Goal: Answer question/provide support: Share knowledge or assist other users

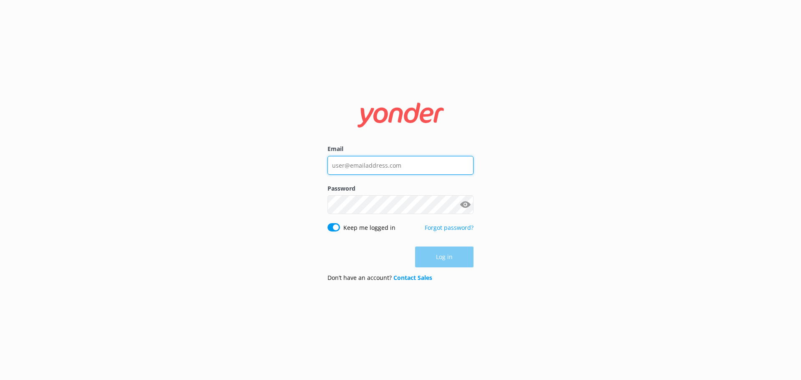
type input "Stephanie@melbcruises.com.au"
drag, startPoint x: 695, startPoint y: 180, endPoint x: 606, endPoint y: 210, distance: 93.8
click at [692, 182] on div "Email Stephanie@melbcruises.com.au Password Show password Keep me logged in For…" at bounding box center [400, 190] width 801 height 380
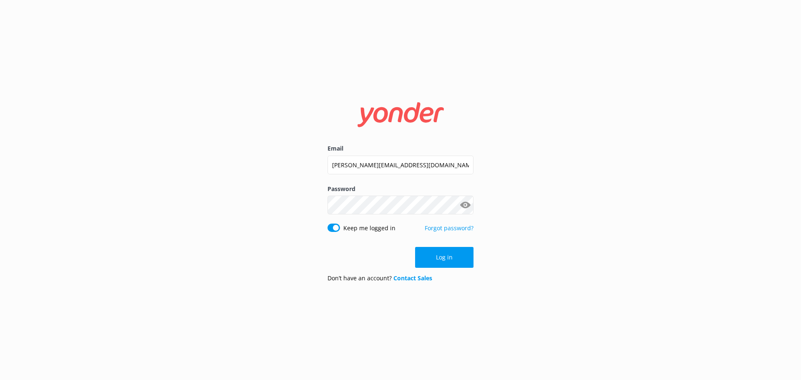
click at [445, 254] on button "Log in" at bounding box center [444, 257] width 58 height 21
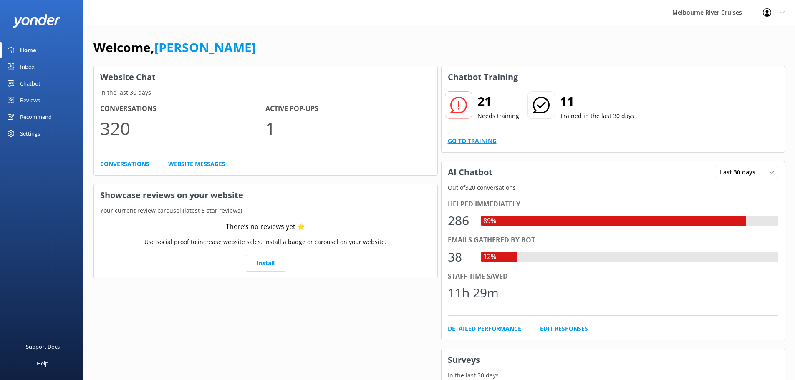
click at [484, 142] on link "Go to Training" at bounding box center [472, 140] width 49 height 9
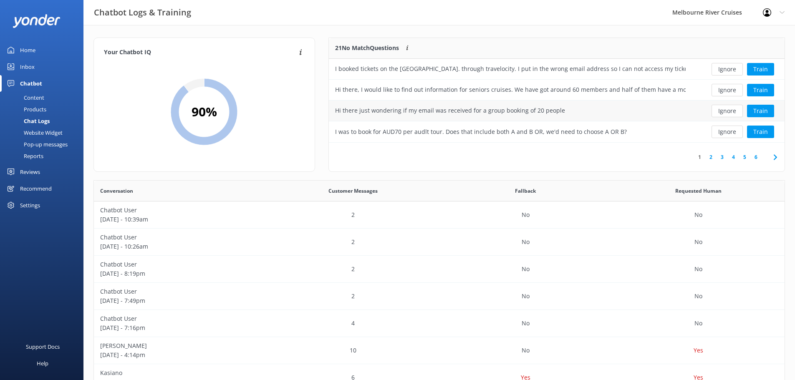
scroll to position [7, 7]
click at [709, 156] on link "2" at bounding box center [710, 157] width 11 height 8
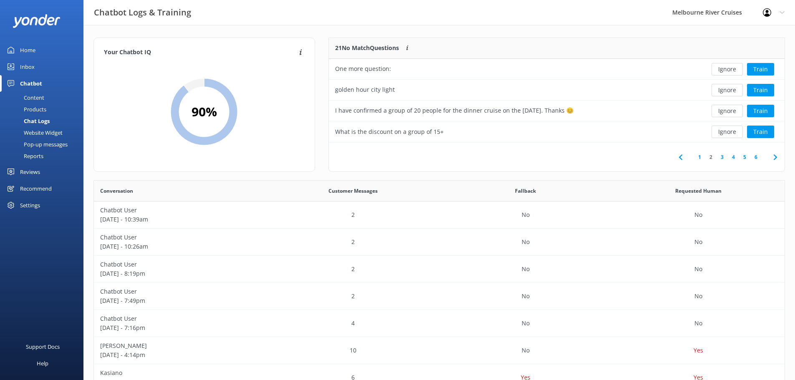
click at [723, 158] on link "3" at bounding box center [722, 157] width 11 height 8
click at [735, 156] on link "4" at bounding box center [733, 157] width 11 height 8
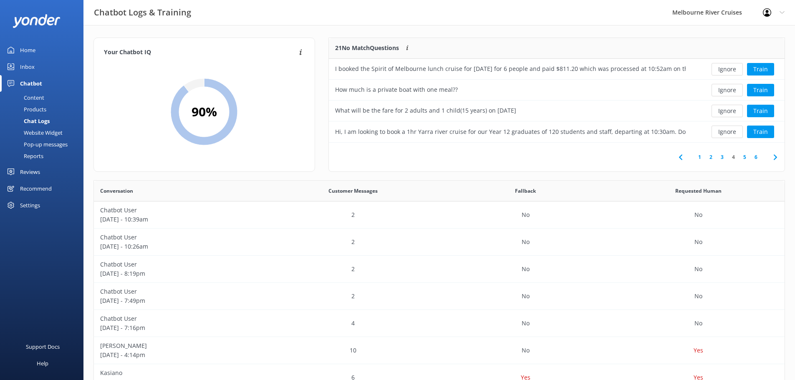
click at [721, 160] on link "3" at bounding box center [722, 157] width 11 height 8
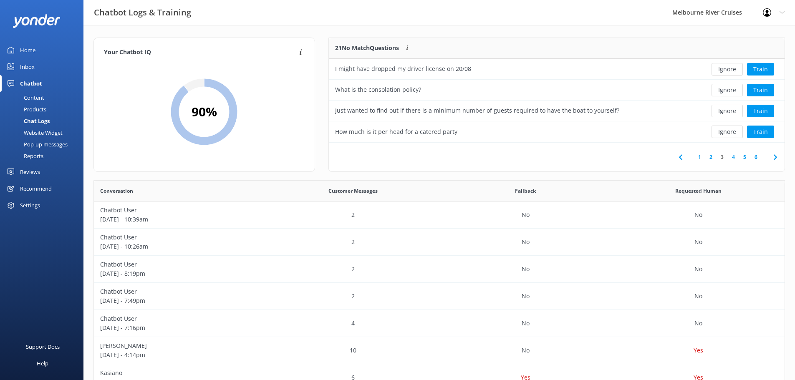
click at [733, 157] on link "4" at bounding box center [733, 157] width 11 height 8
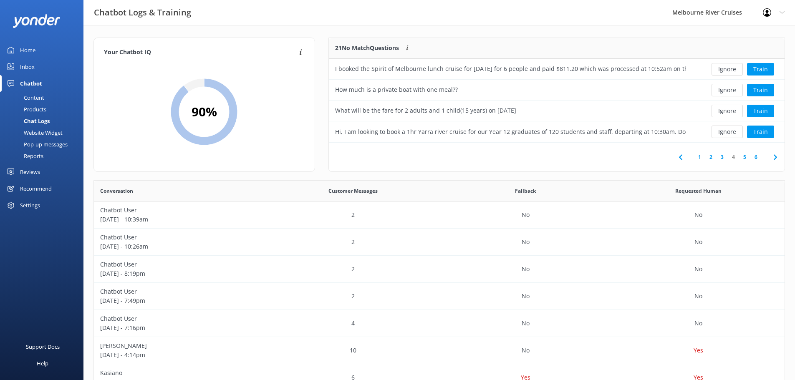
click at [742, 157] on link "5" at bounding box center [744, 157] width 11 height 8
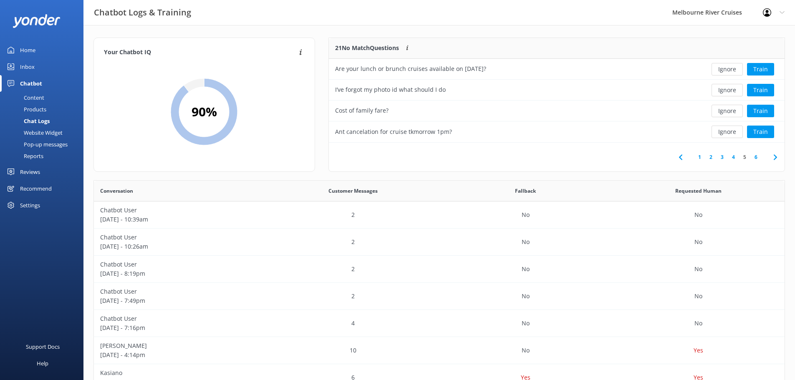
click at [759, 159] on link "6" at bounding box center [755, 157] width 11 height 8
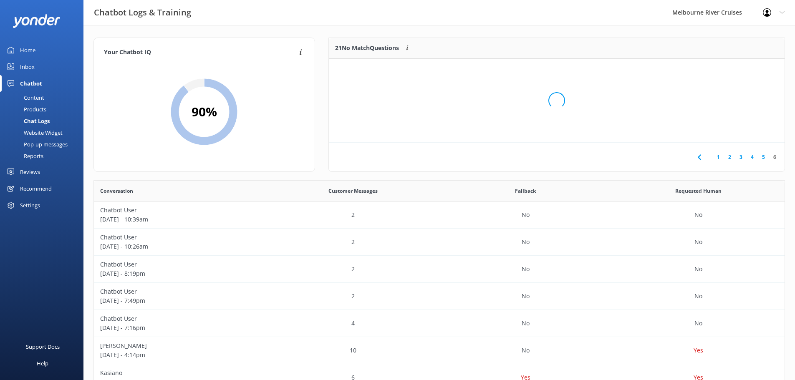
scroll to position [36, 450]
click at [716, 155] on link "1" at bounding box center [718, 157] width 11 height 8
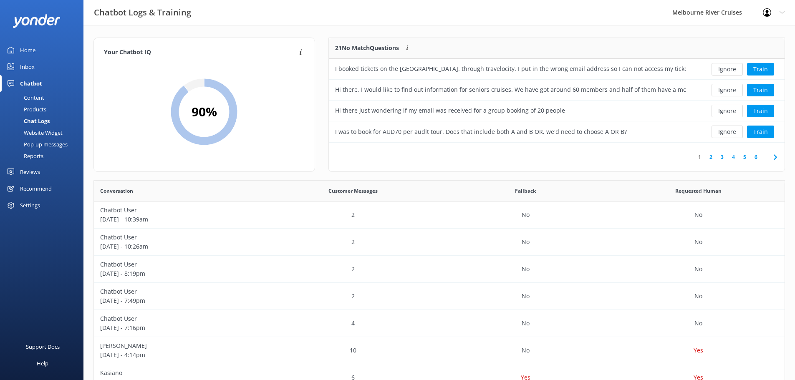
click at [713, 158] on link "2" at bounding box center [710, 157] width 11 height 8
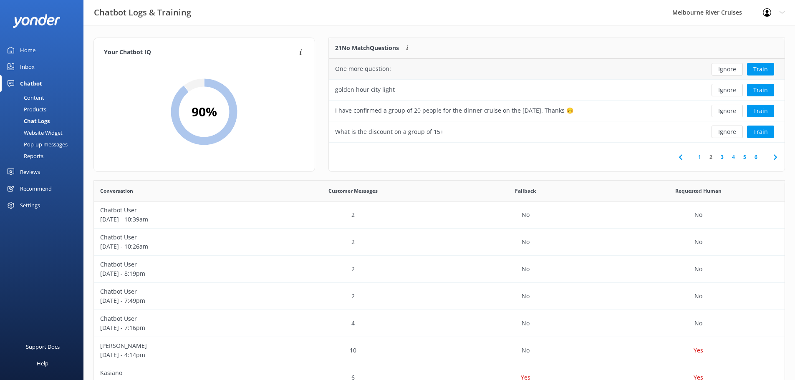
click at [645, 73] on div "One more question:" at bounding box center [510, 69] width 363 height 21
click at [733, 71] on button "Ignore" at bounding box center [727, 69] width 31 height 13
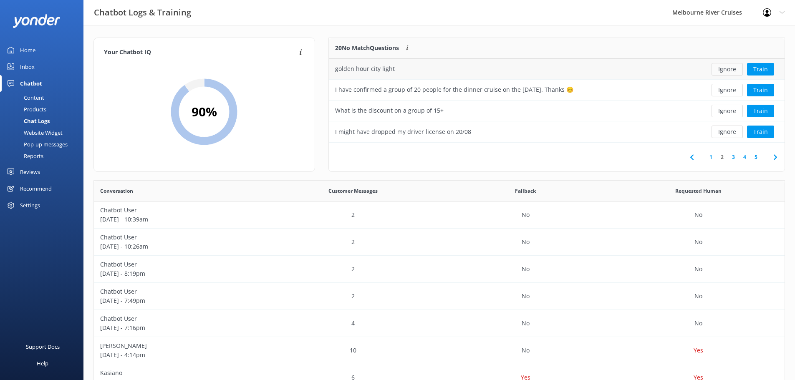
click at [725, 70] on button "Ignore" at bounding box center [727, 69] width 31 height 13
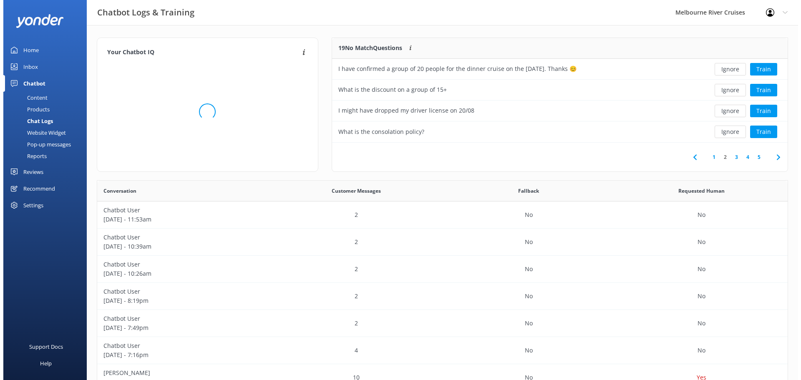
scroll to position [286, 685]
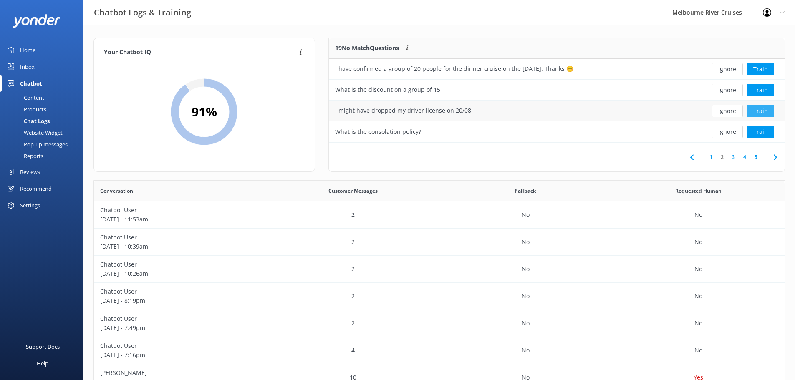
click at [767, 110] on button "Train" at bounding box center [760, 111] width 27 height 13
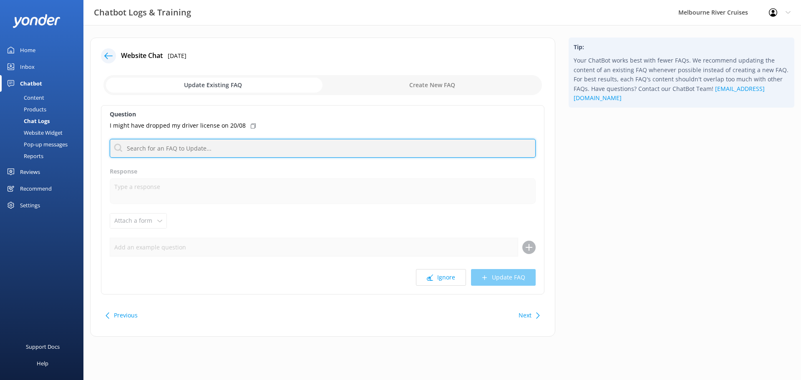
click at [275, 155] on input "text" at bounding box center [323, 148] width 426 height 19
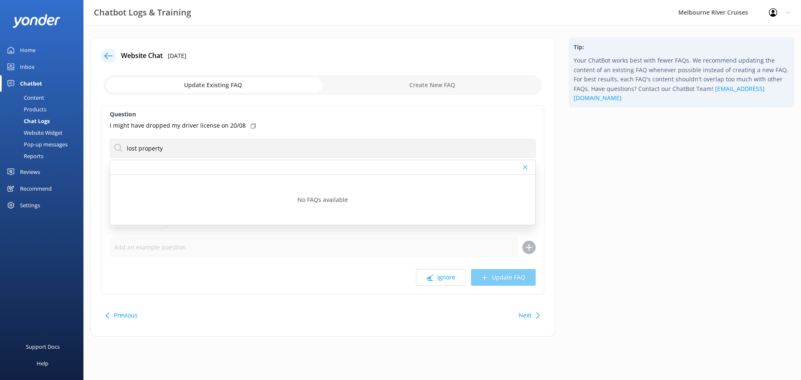
click at [293, 123] on div "I might have dropped my driver license on 20/08" at bounding box center [323, 125] width 426 height 9
click at [299, 121] on div "Question I might have dropped my driver license on 20/08 lost property No FAQs …" at bounding box center [323, 199] width 444 height 189
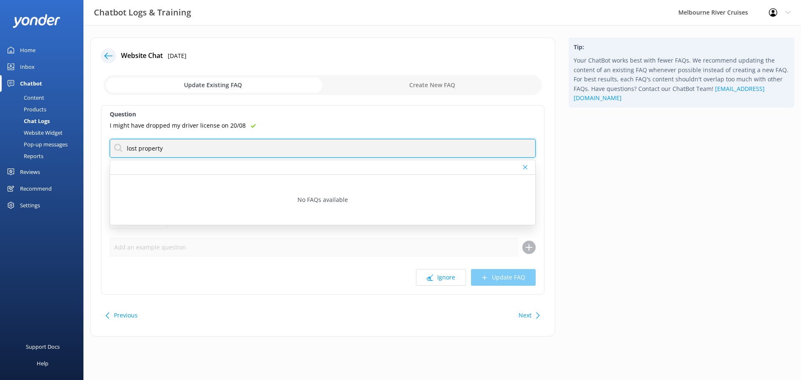
click at [265, 143] on input "lost property" at bounding box center [323, 148] width 426 height 19
type input "l"
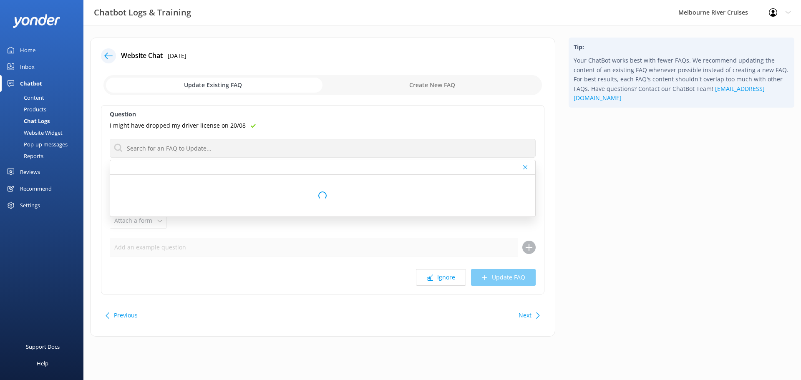
click at [331, 126] on div "I might have dropped my driver license on 20/08" at bounding box center [323, 125] width 426 height 9
drag, startPoint x: 278, startPoint y: 198, endPoint x: 356, endPoint y: 205, distance: 78.3
click at [278, 198] on div "No FAQs available" at bounding box center [322, 200] width 425 height 50
drag, startPoint x: 498, startPoint y: 159, endPoint x: 538, endPoint y: 169, distance: 41.0
click at [514, 162] on div "Question I might have dropped my driver license on 20/08 No FAQs available Resp…" at bounding box center [323, 199] width 444 height 189
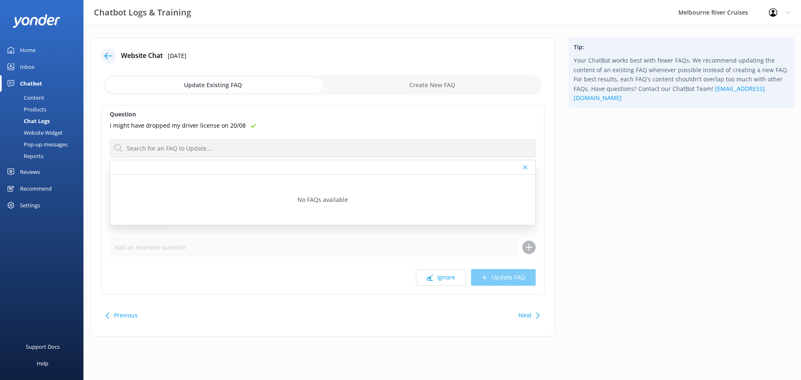
drag, startPoint x: 521, startPoint y: 166, endPoint x: 526, endPoint y: 167, distance: 5.1
click at [524, 166] on div at bounding box center [322, 167] width 425 height 15
click at [527, 167] on icon at bounding box center [525, 167] width 4 height 5
click at [501, 278] on div "Ignore Update FAQ" at bounding box center [323, 277] width 426 height 17
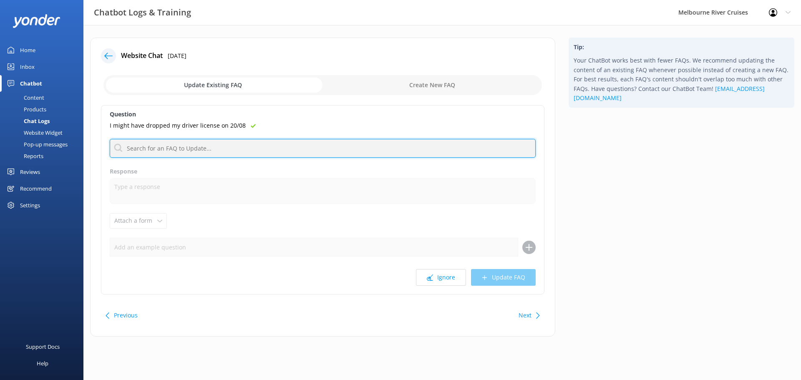
click at [232, 141] on input "text" at bounding box center [323, 148] width 426 height 19
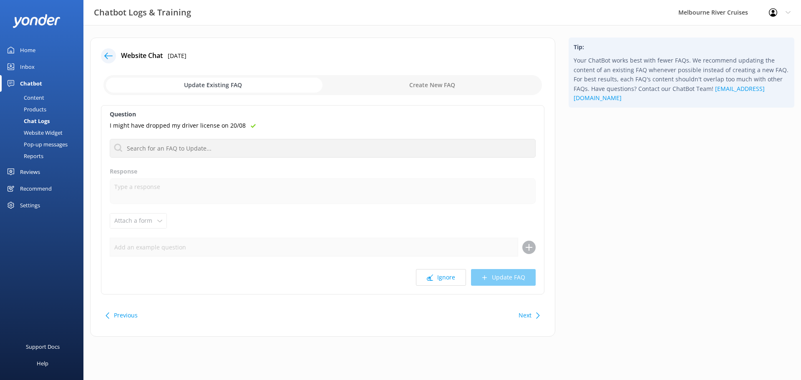
click at [293, 121] on div "I might have dropped my driver license on 20/08" at bounding box center [323, 125] width 426 height 9
click at [438, 86] on input "checkbox" at bounding box center [323, 85] width 439 height 20
checkbox input "true"
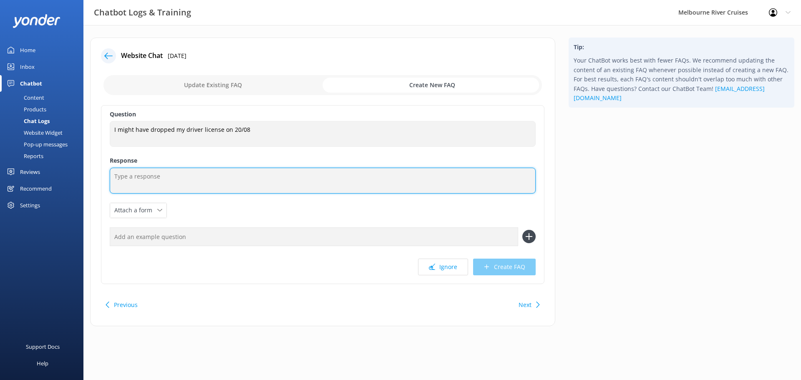
click at [275, 180] on textarea at bounding box center [323, 181] width 426 height 26
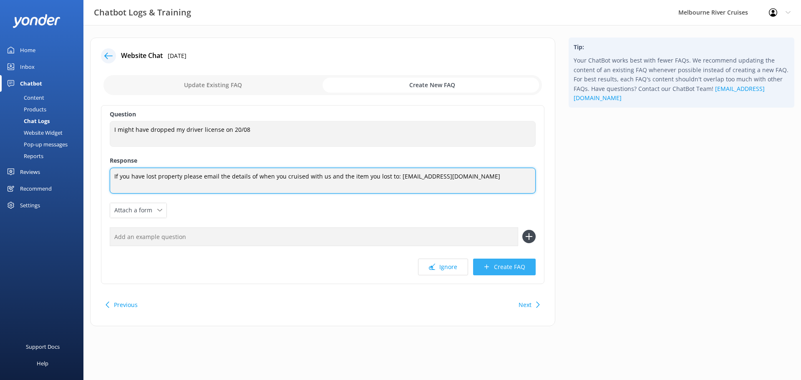
type textarea "If you have lost property please email the details of when you cruised with us …"
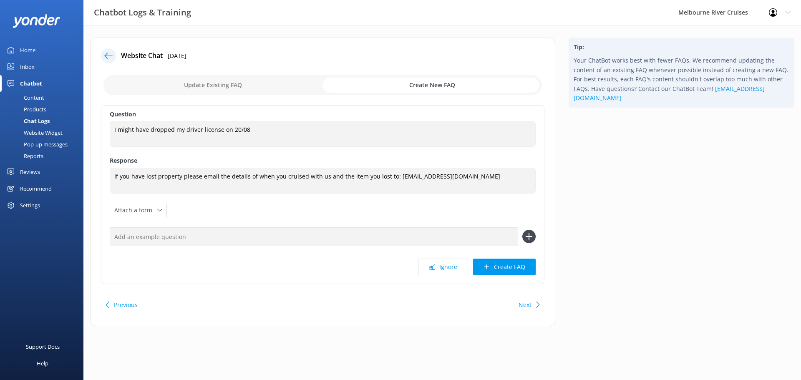
drag, startPoint x: 497, startPoint y: 272, endPoint x: 478, endPoint y: 298, distance: 32.6
click at [497, 272] on button "Create FAQ" at bounding box center [504, 267] width 63 height 17
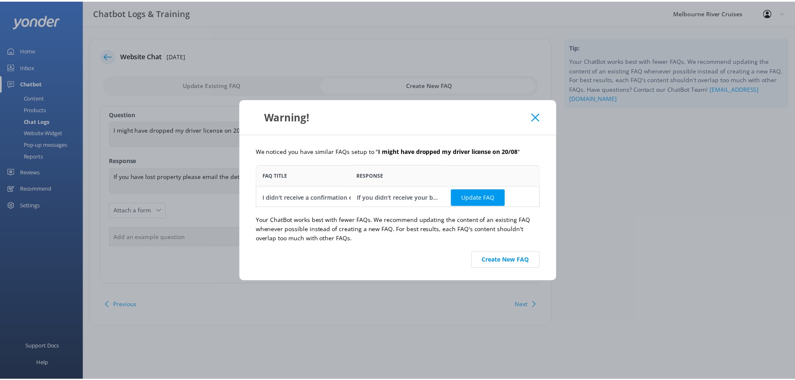
scroll to position [36, 280]
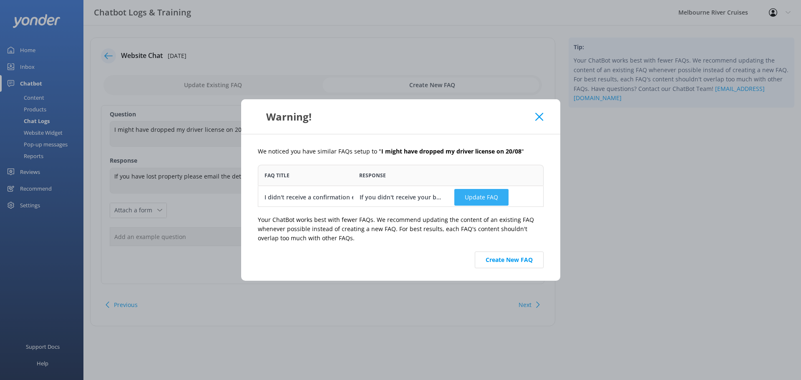
drag, startPoint x: 486, startPoint y: 199, endPoint x: 498, endPoint y: 175, distance: 26.7
click at [486, 199] on button "Update FAQ" at bounding box center [482, 197] width 54 height 17
checkbox input "false"
type textarea "If you didn't receive your booking confirmation, please contact the team at [EM…"
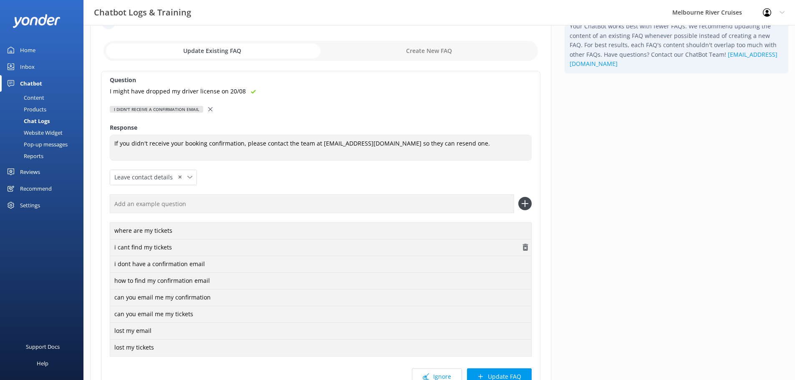
scroll to position [32, 0]
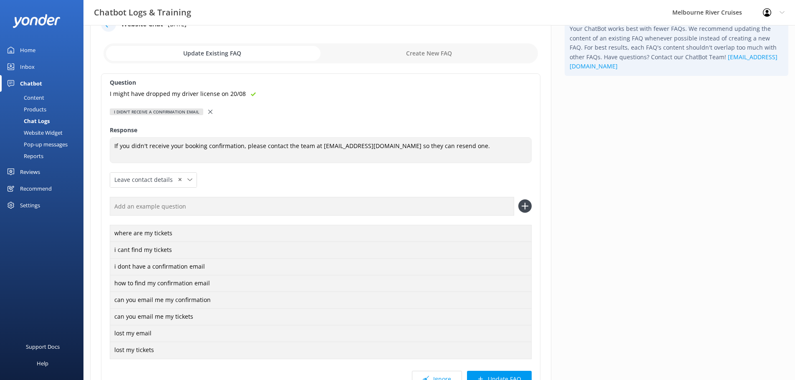
click at [208, 111] on icon at bounding box center [210, 112] width 4 height 4
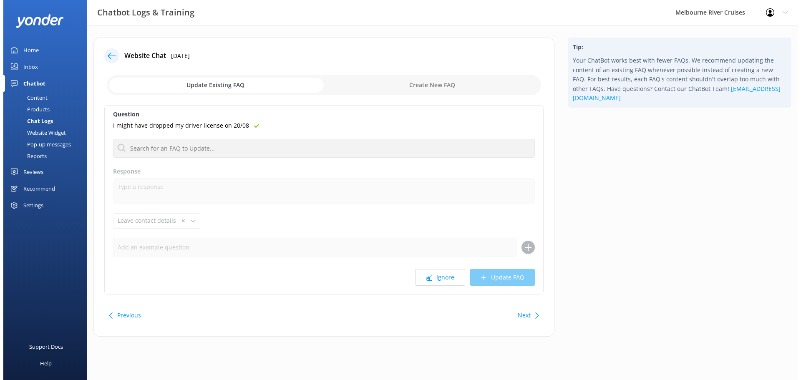
scroll to position [0, 0]
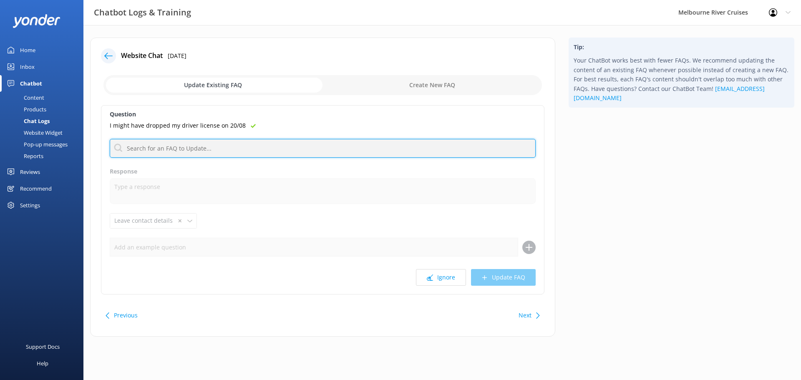
click at [270, 147] on input "text" at bounding box center [323, 148] width 426 height 19
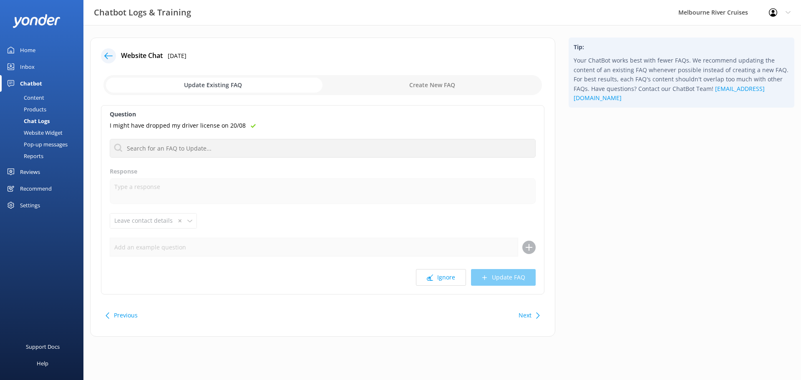
drag, startPoint x: 302, startPoint y: 115, endPoint x: 310, endPoint y: 115, distance: 7.5
click at [302, 115] on label "Question" at bounding box center [323, 114] width 426 height 9
click at [380, 93] on input "checkbox" at bounding box center [323, 85] width 439 height 20
checkbox input "true"
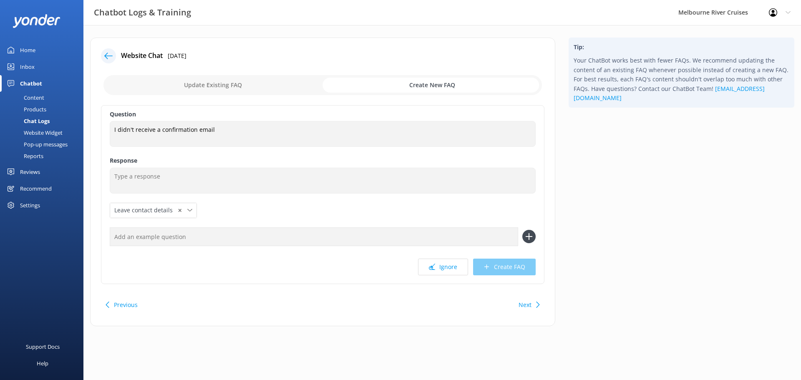
click at [504, 265] on div "Ignore Create FAQ" at bounding box center [323, 267] width 426 height 17
click at [452, 271] on button "Ignore" at bounding box center [443, 267] width 50 height 17
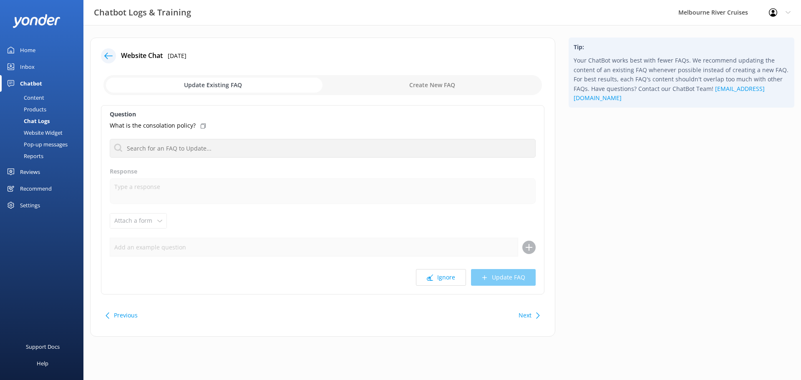
click at [30, 66] on div "Inbox" at bounding box center [27, 66] width 15 height 17
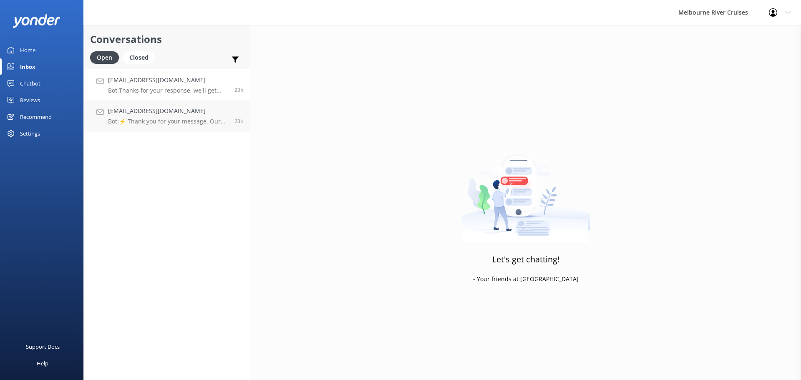
click at [200, 85] on div "[EMAIL_ADDRESS][DOMAIN_NAME] Bot: Thanks for your response, we'll get back to y…" at bounding box center [168, 85] width 120 height 18
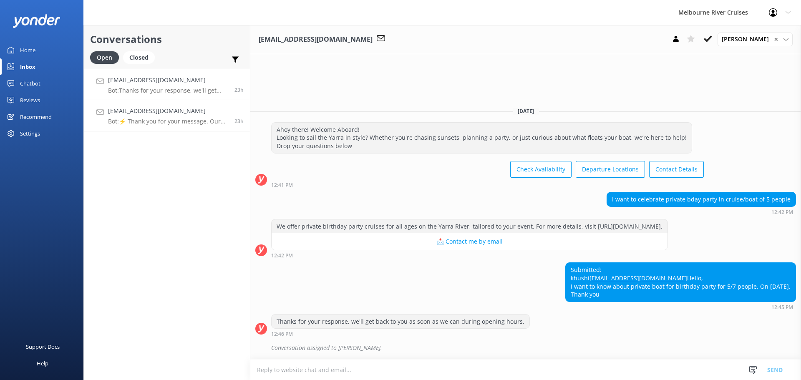
click at [194, 106] on h4 "[EMAIL_ADDRESS][DOMAIN_NAME]" at bounding box center [168, 110] width 120 height 9
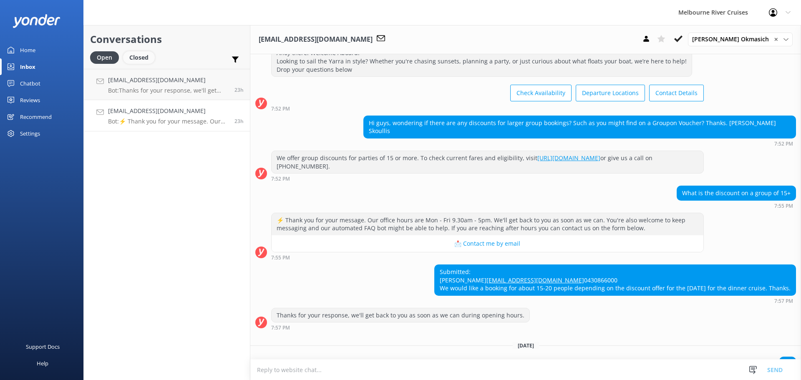
scroll to position [113, 0]
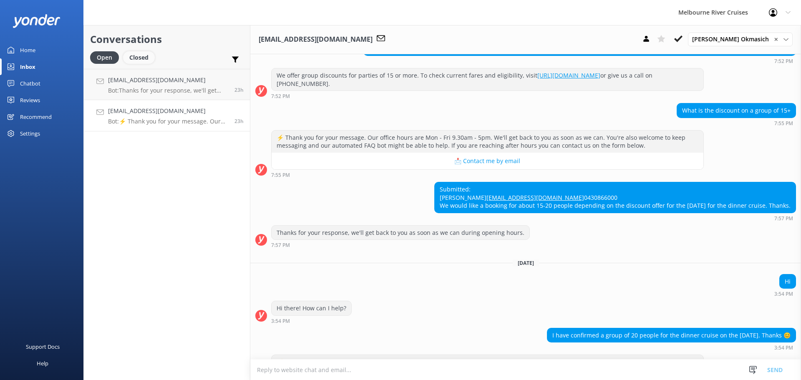
click at [135, 58] on div "Closed" at bounding box center [139, 57] width 32 height 13
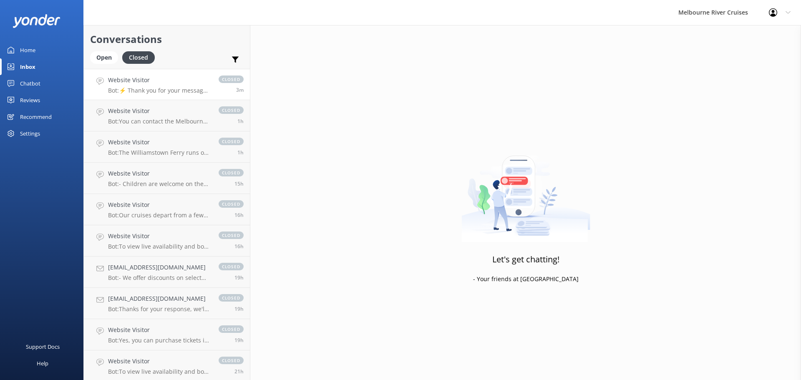
click at [167, 86] on div "Website Visitor Bot: ⚡ Thank you for your message. Our office hours are Mon - F…" at bounding box center [159, 85] width 102 height 18
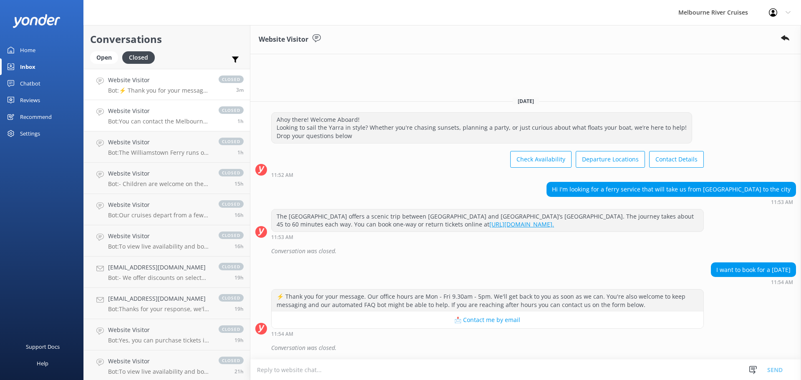
click at [175, 120] on p "Bot: You can contact the Melbourne River Cruises team by emailing [EMAIL_ADDRES…" at bounding box center [159, 122] width 102 height 8
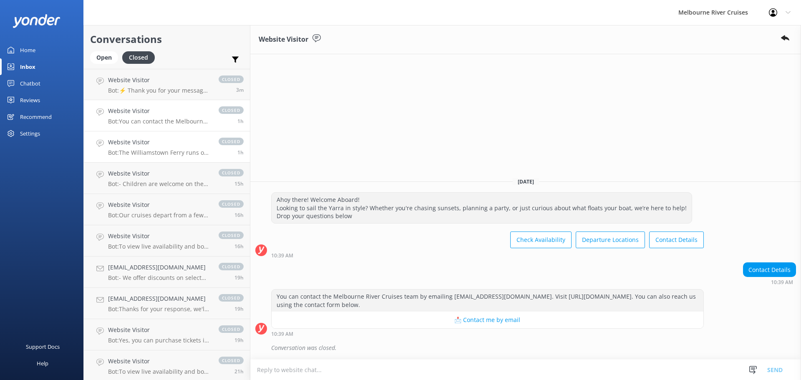
click at [179, 149] on p "Bot: The Williamstown Ferry runs on weekends, some public holidays, and daily d…" at bounding box center [159, 153] width 102 height 8
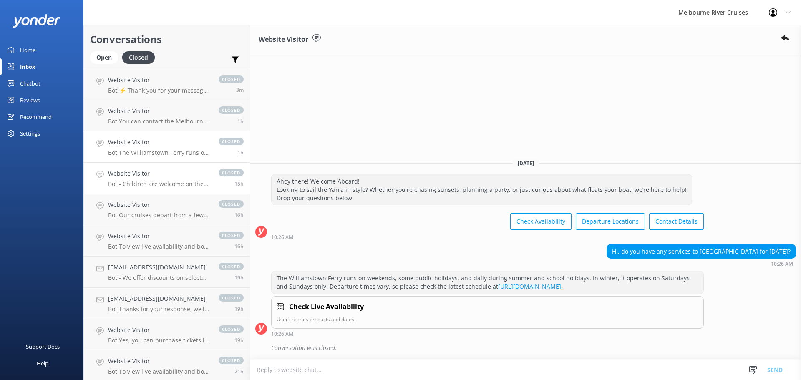
click at [183, 183] on p "Bot: - Children are welcome on the Spirit of Melbourne Dinner Cruise, but they …" at bounding box center [159, 184] width 102 height 8
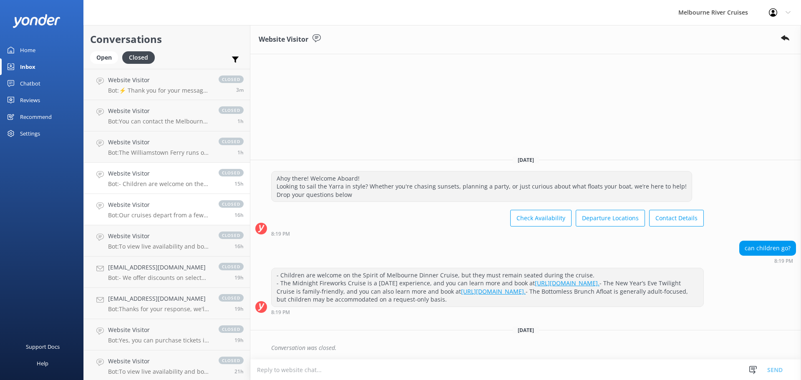
click at [155, 193] on link "Website Visitor Bot: - Children are welcome on the Spirit of Melbourne Dinner C…" at bounding box center [167, 178] width 166 height 31
click at [154, 212] on p "Bot: Our cruises depart from a few different locations along [GEOGRAPHIC_DATA] …" at bounding box center [159, 216] width 102 height 8
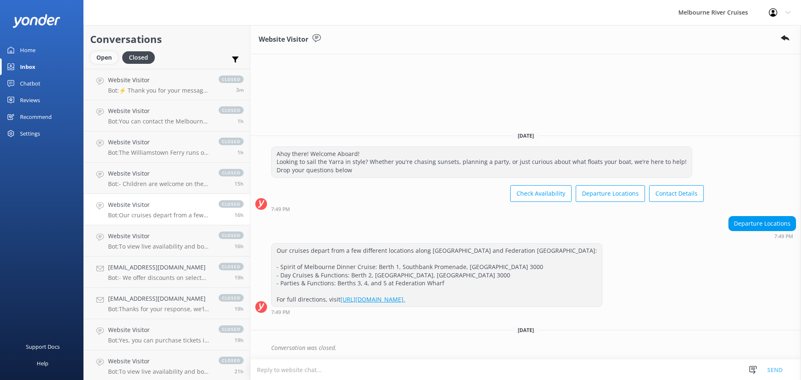
click at [104, 52] on div "Open" at bounding box center [104, 57] width 28 height 13
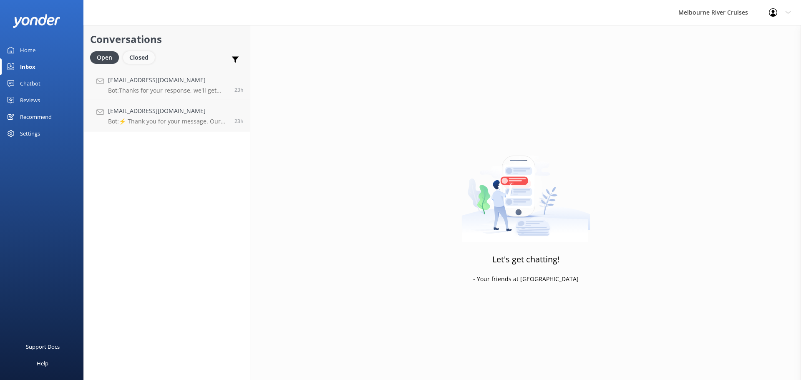
click at [142, 51] on div "Closed" at bounding box center [139, 57] width 32 height 13
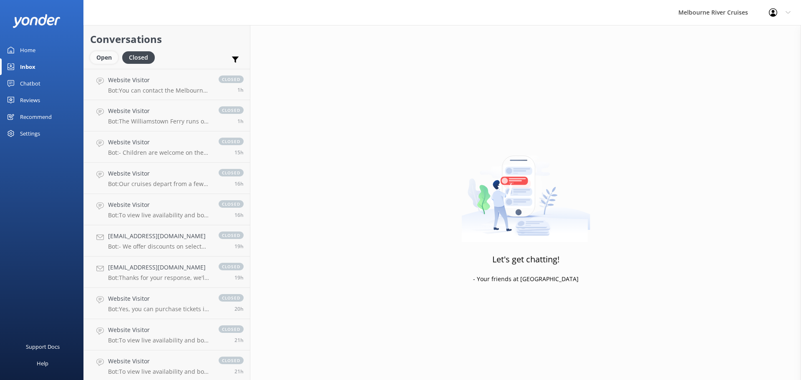
click at [103, 55] on div "Open" at bounding box center [104, 57] width 28 height 13
